Goal: Complete application form: Complete application form

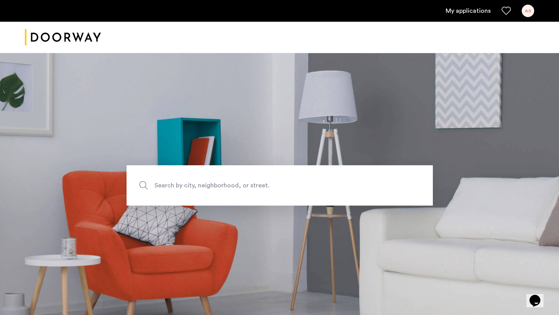
click at [528, 13] on div "AS" at bounding box center [528, 11] width 12 height 12
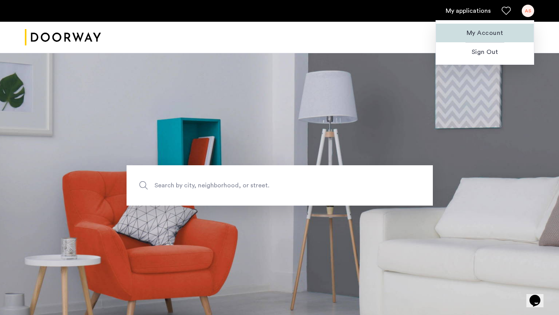
click at [487, 33] on span "My Account" at bounding box center [484, 32] width 85 height 9
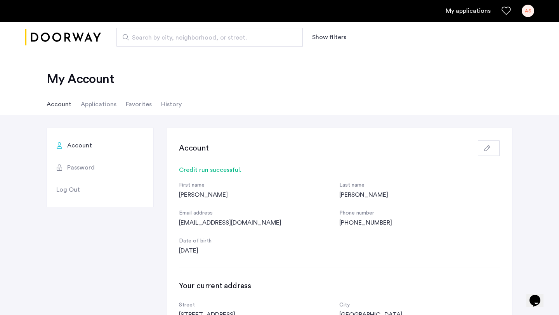
click at [106, 108] on li "Applications" at bounding box center [99, 105] width 36 height 22
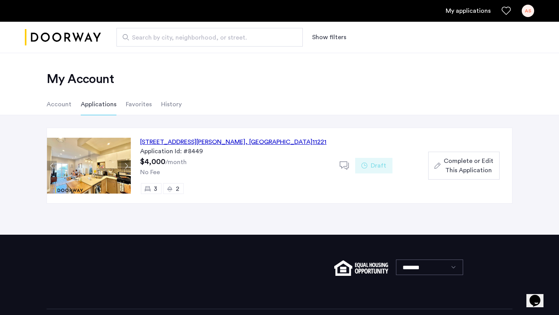
click at [245, 144] on div "591 Hart Street, Unit 3, Brooklyn , NY 11221" at bounding box center [233, 141] width 186 height 9
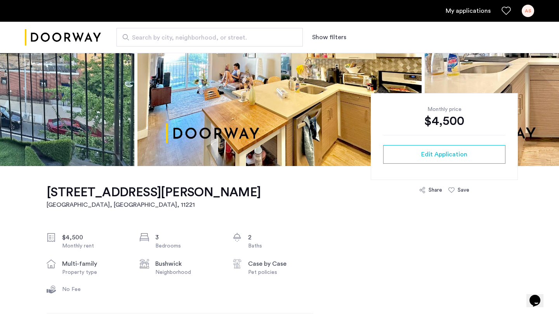
scroll to position [117, 0]
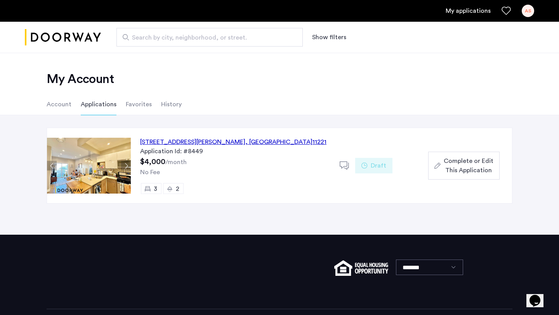
click at [466, 165] on span "Complete or Edit This Application" at bounding box center [469, 166] width 50 height 19
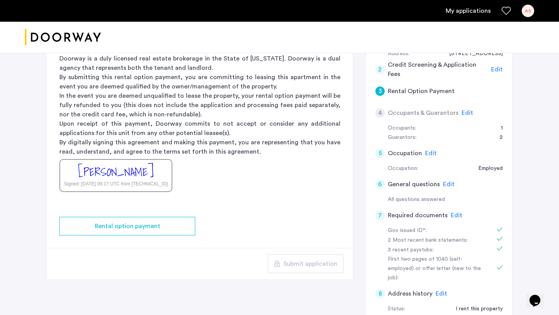
scroll to position [196, 0]
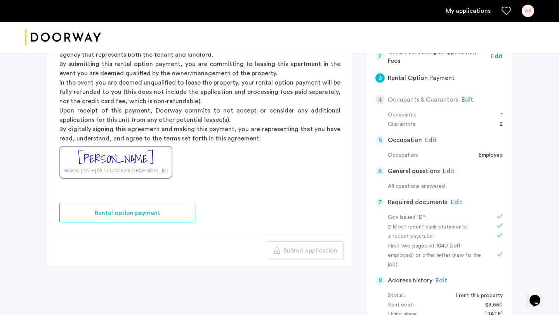
click at [465, 99] on span "Edit" at bounding box center [468, 100] width 12 height 6
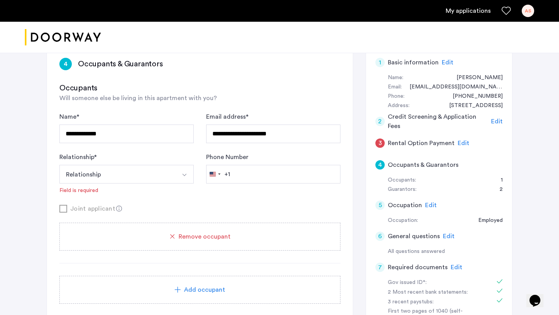
scroll to position [131, 0]
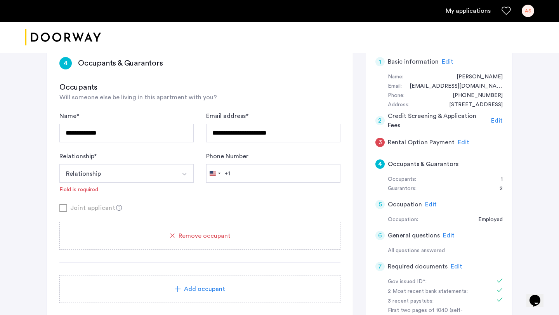
click at [179, 181] on button "Select option" at bounding box center [184, 173] width 19 height 19
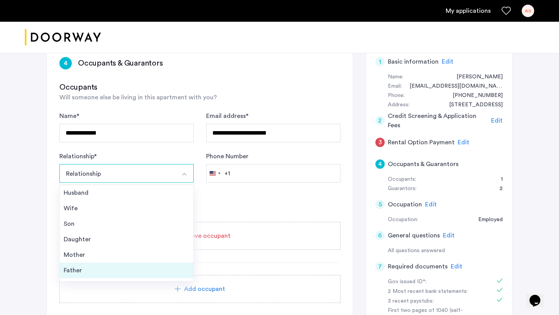
scroll to position [28, 0]
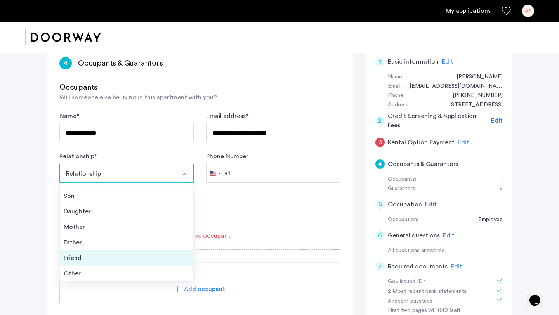
click at [125, 261] on div "Friend" at bounding box center [127, 258] width 126 height 9
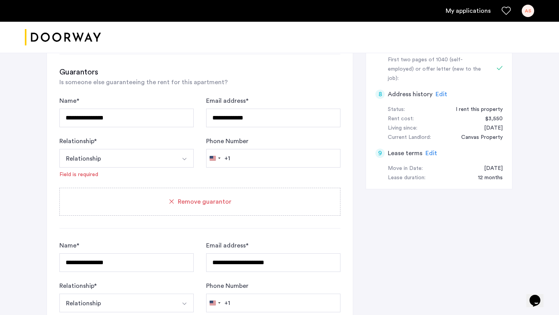
scroll to position [385, 0]
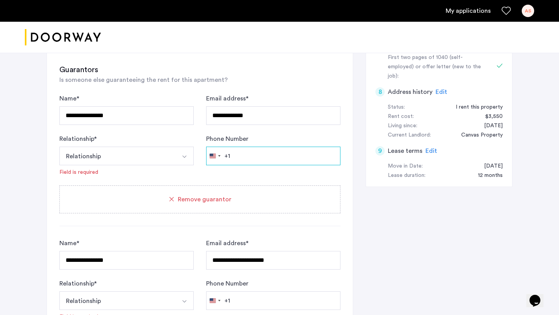
click at [260, 159] on input "Phone Number" at bounding box center [273, 156] width 134 height 19
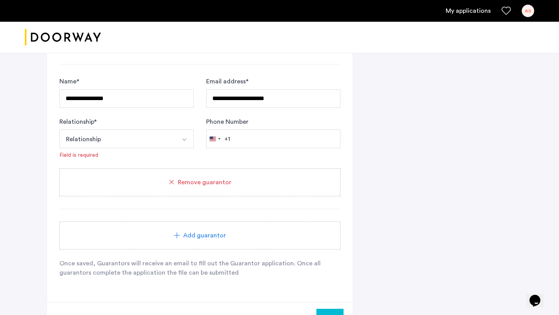
scroll to position [548, 0]
type input "**********"
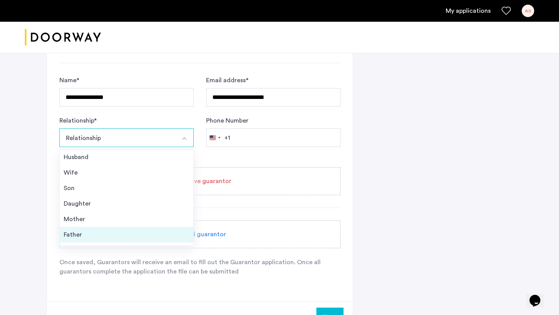
click at [134, 230] on li "Father" at bounding box center [127, 235] width 134 height 16
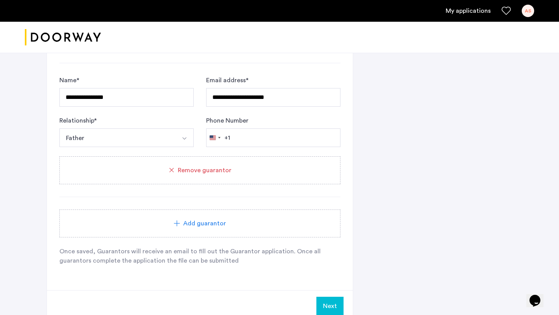
click at [145, 131] on button "Father" at bounding box center [117, 138] width 116 height 19
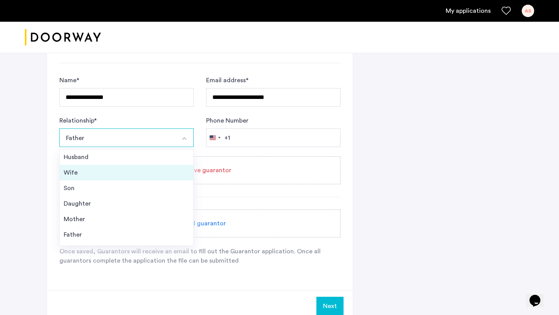
scroll to position [28, 0]
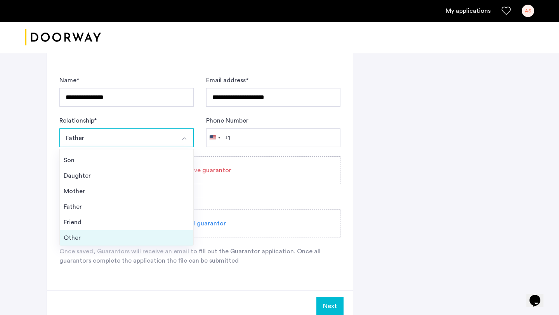
click at [112, 237] on div "Other" at bounding box center [127, 237] width 126 height 9
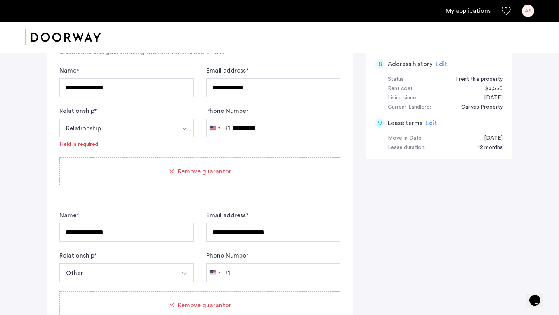
scroll to position [414, 0]
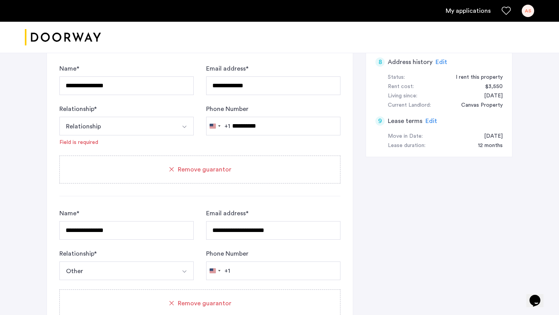
click at [137, 128] on button "Relationship" at bounding box center [117, 126] width 116 height 19
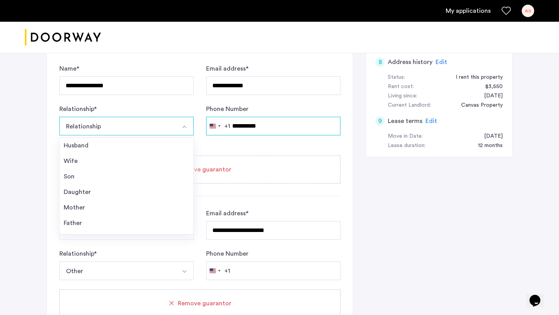
click at [260, 125] on input "**********" at bounding box center [273, 126] width 134 height 19
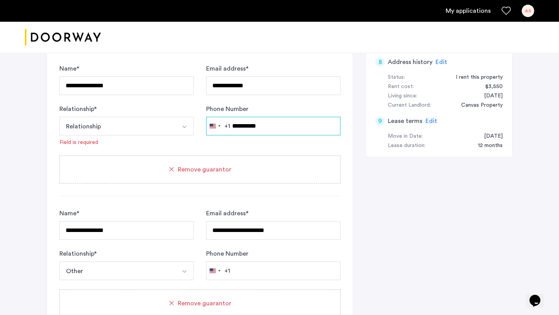
click at [260, 125] on input "**********" at bounding box center [273, 126] width 134 height 19
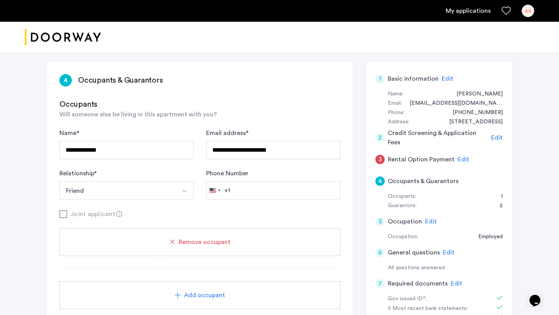
scroll to position [86, 0]
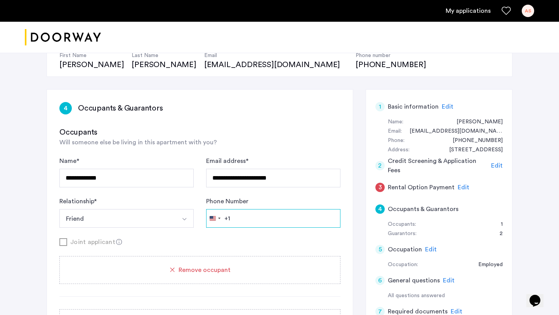
click at [280, 214] on input "Phone Number" at bounding box center [273, 218] width 134 height 19
paste input "**********"
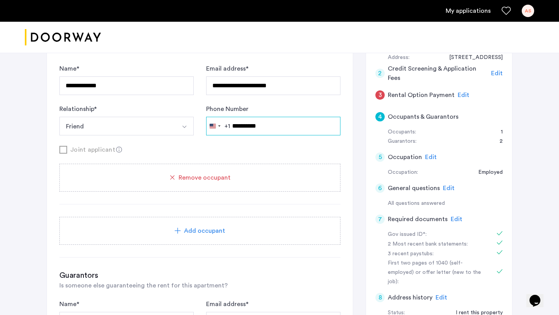
scroll to position [288, 0]
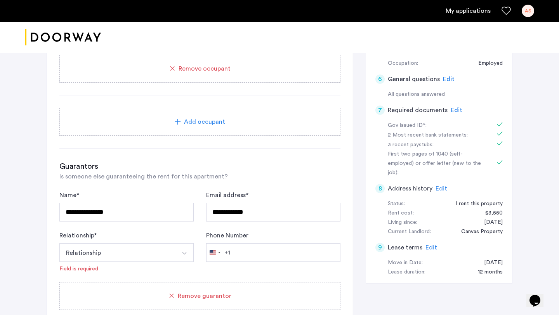
type input "**********"
click at [265, 245] on input "Phone Number" at bounding box center [273, 253] width 134 height 19
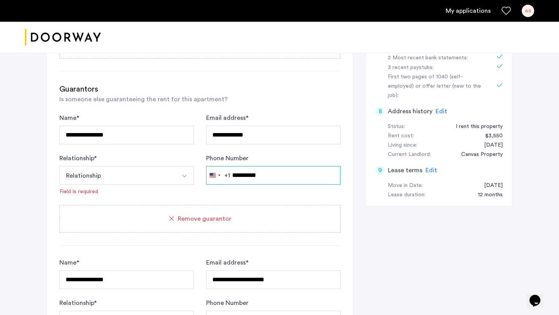
scroll to position [457, 0]
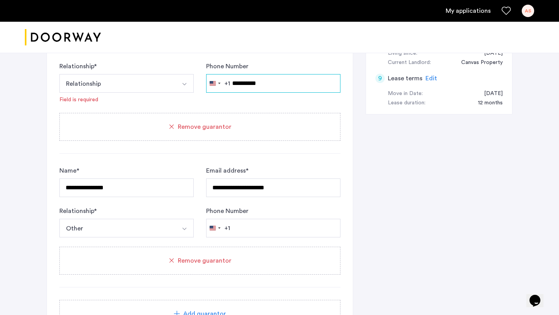
type input "**********"
click at [181, 90] on button "Select option" at bounding box center [184, 83] width 19 height 19
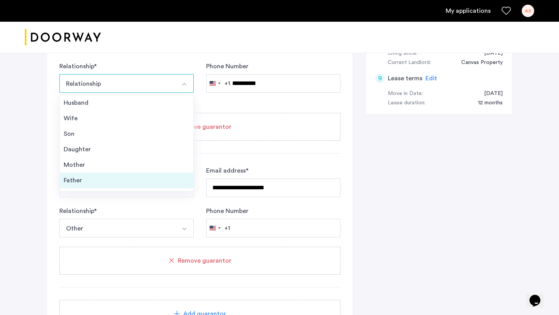
click at [165, 174] on li "Father" at bounding box center [127, 181] width 134 height 16
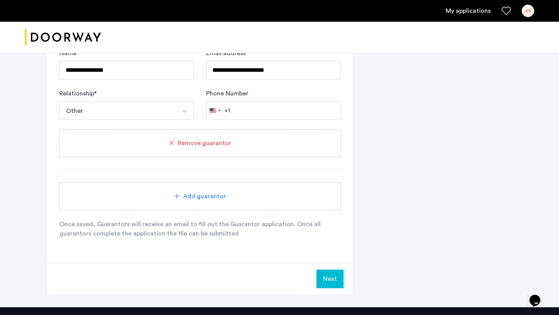
scroll to position [596, 0]
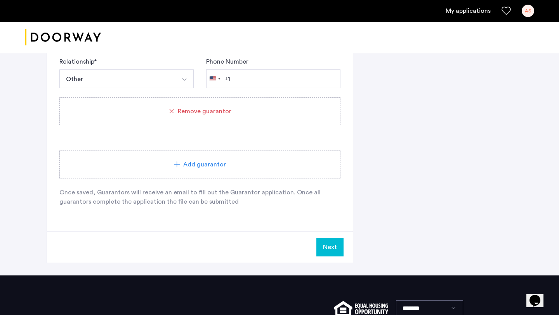
click at [322, 245] on button "Next" at bounding box center [330, 247] width 27 height 19
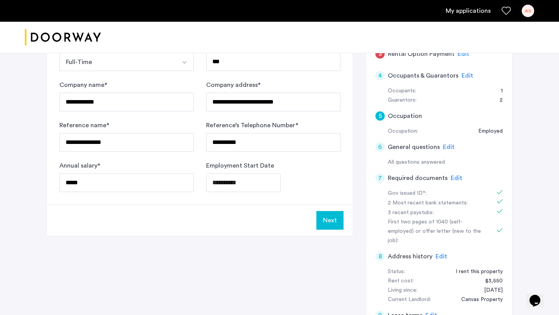
scroll to position [225, 0]
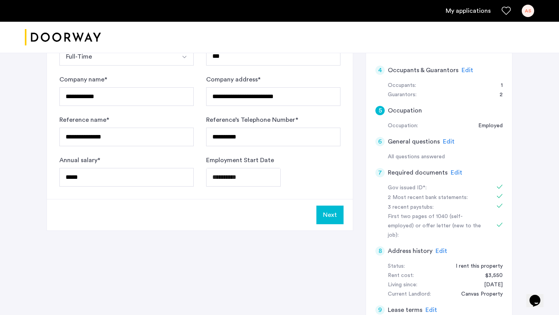
click at [331, 214] on button "Next" at bounding box center [330, 215] width 27 height 19
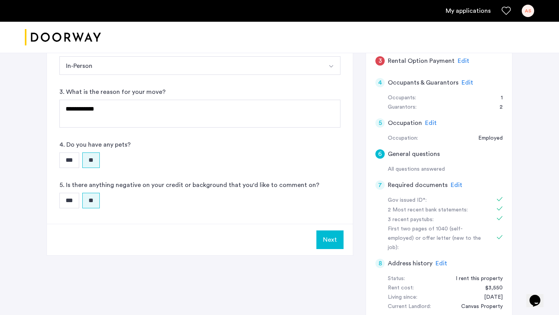
scroll to position [268, 0]
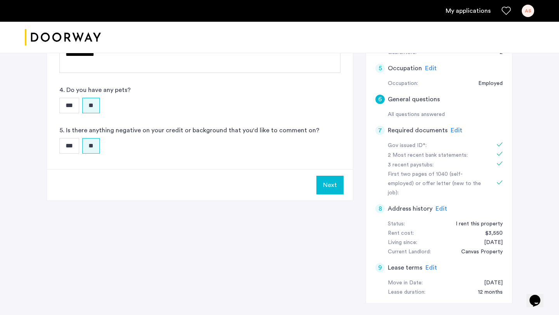
click at [336, 189] on button "Next" at bounding box center [330, 185] width 27 height 19
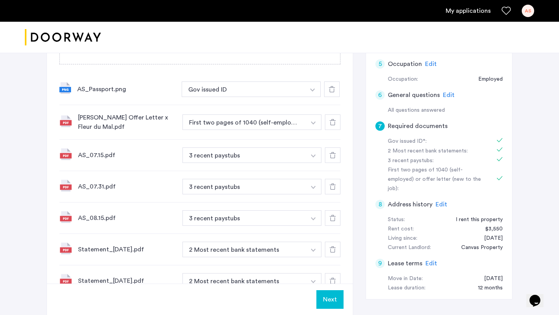
scroll to position [327, 0]
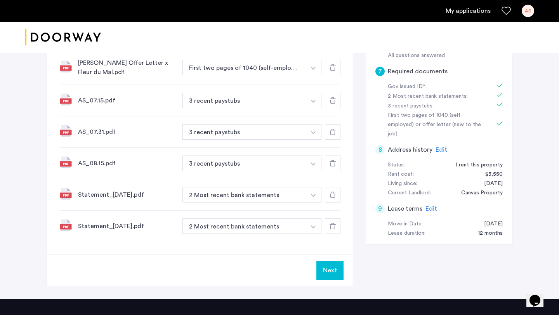
click at [327, 272] on button "Next" at bounding box center [330, 270] width 27 height 19
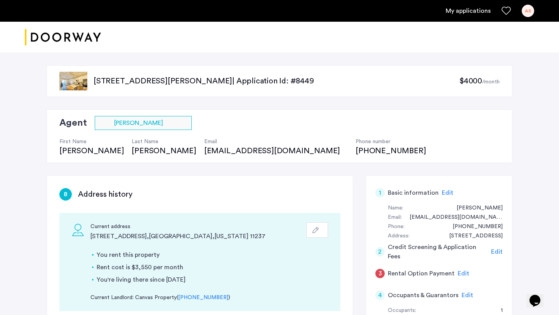
scroll to position [195, 0]
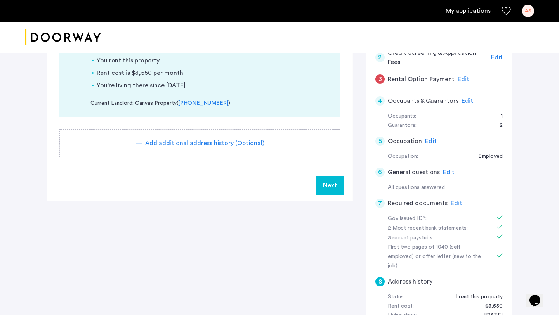
click at [334, 178] on button "Next" at bounding box center [330, 185] width 27 height 19
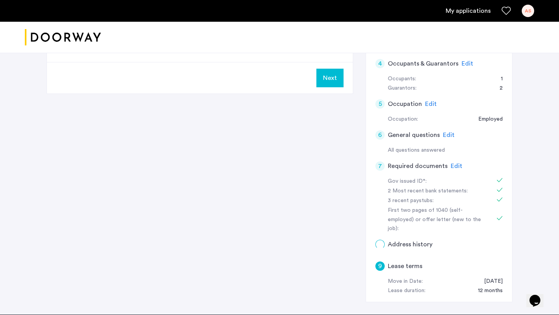
scroll to position [0, 0]
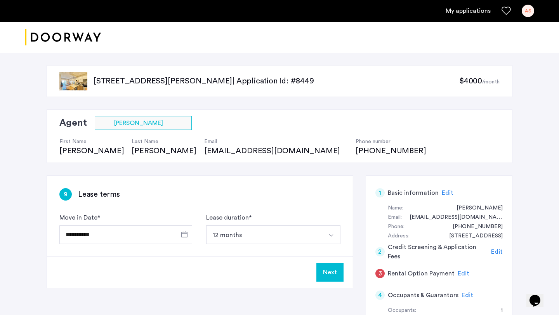
click at [331, 267] on button "Next" at bounding box center [330, 272] width 27 height 19
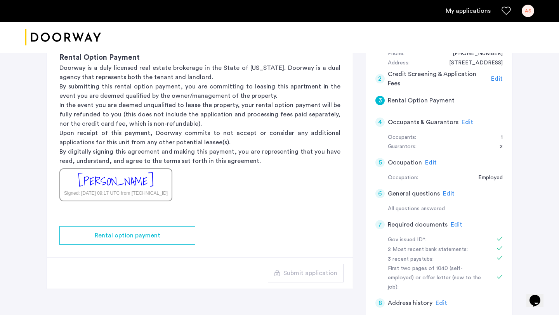
scroll to position [258, 0]
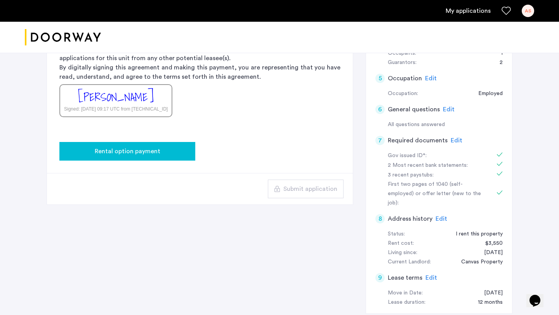
click at [162, 146] on button "Rental option payment" at bounding box center [127, 151] width 136 height 19
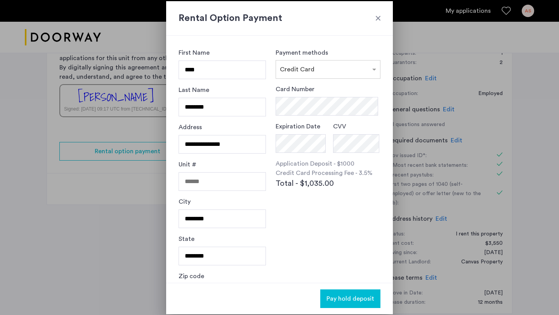
click at [377, 16] on div at bounding box center [378, 18] width 8 height 8
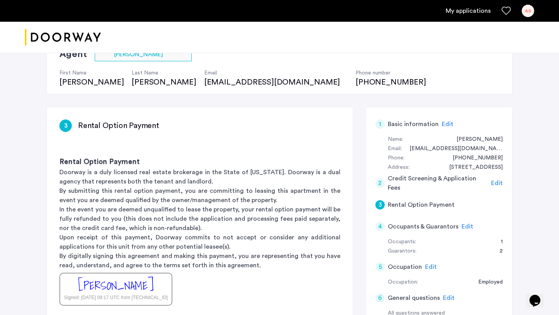
scroll to position [55, 0]
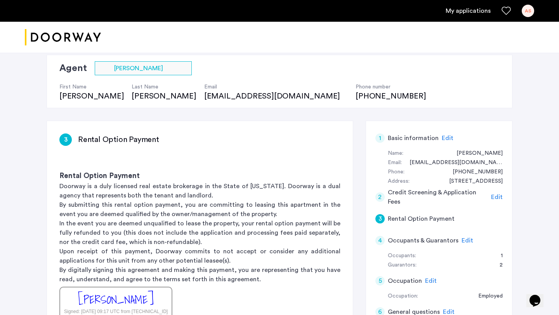
click at [471, 6] on link "My applications" at bounding box center [468, 10] width 45 height 9
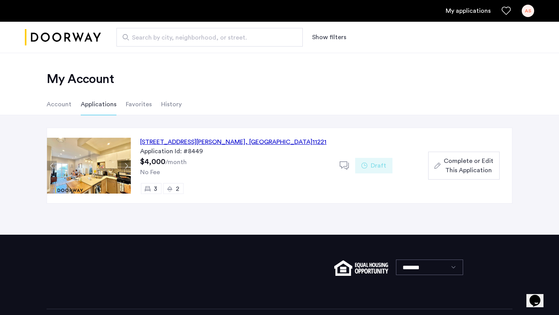
click at [441, 169] on div "Complete or Edit This Application" at bounding box center [464, 166] width 59 height 19
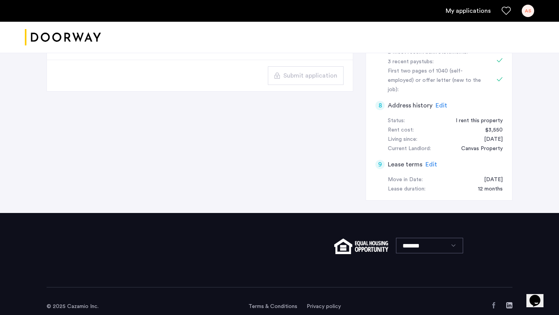
scroll to position [185, 0]
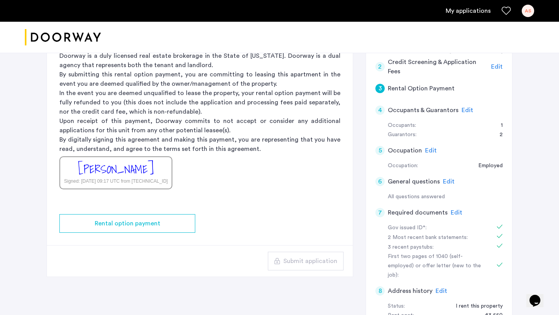
click at [144, 234] on app-rental-option-payment "3 Rental Option Payment Rental Option Payment Doorway is a duly licensed real e…" at bounding box center [200, 134] width 306 height 286
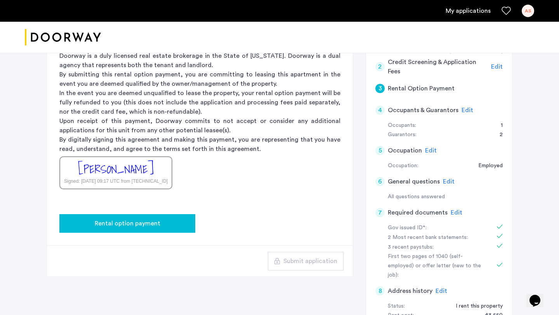
click at [145, 225] on span "Rental option payment" at bounding box center [128, 223] width 66 height 9
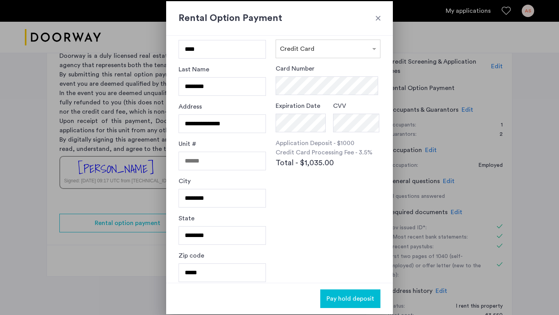
scroll to position [0, 0]
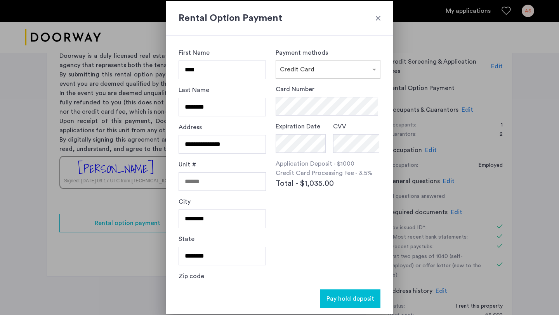
click at [381, 19] on div at bounding box center [378, 18] width 8 height 8
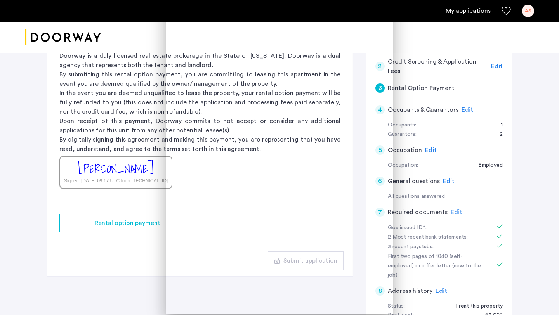
scroll to position [185, 0]
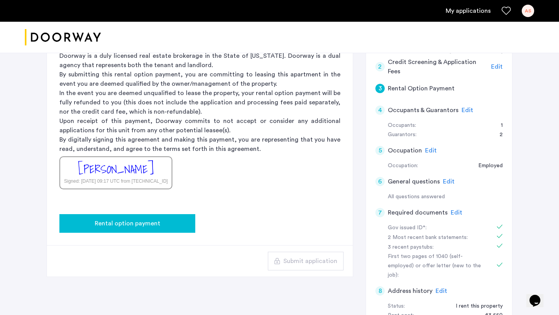
click at [170, 231] on button "Rental option payment" at bounding box center [127, 223] width 136 height 19
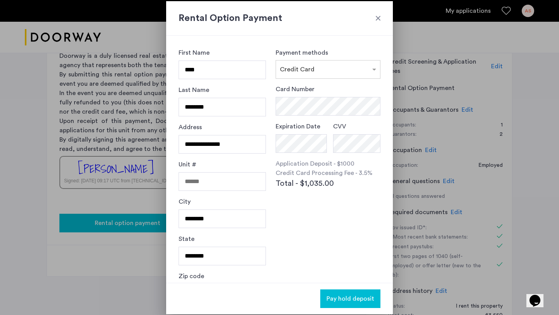
scroll to position [0, 0]
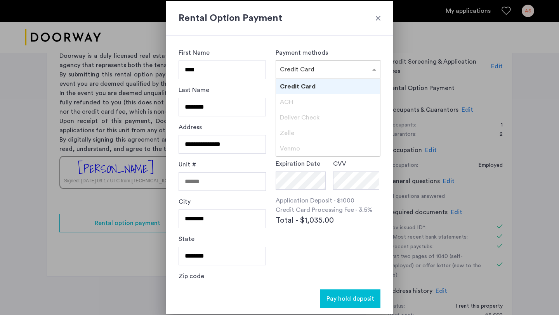
click at [316, 63] on div at bounding box center [328, 67] width 104 height 9
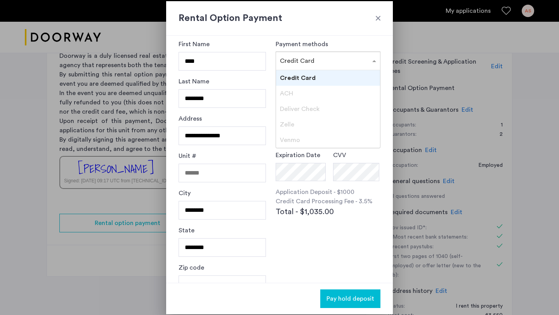
scroll to position [9, 0]
click at [306, 78] on span "Credit Card" at bounding box center [298, 78] width 36 height 6
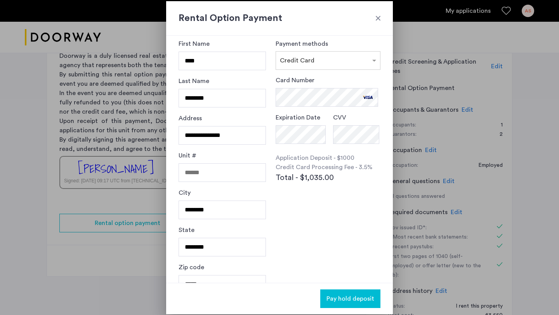
click at [364, 289] on div "Pay hold deposit" at bounding box center [279, 298] width 227 height 31
click at [353, 296] on span "Pay hold deposit" at bounding box center [351, 298] width 48 height 9
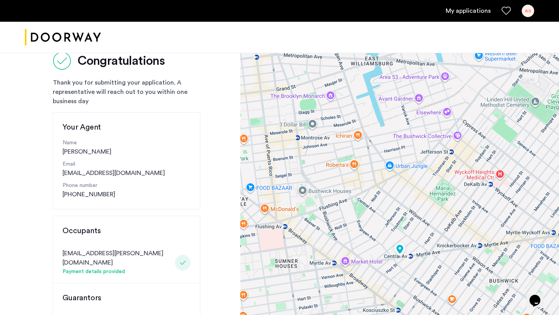
scroll to position [26, 0]
